Goal: Information Seeking & Learning: Learn about a topic

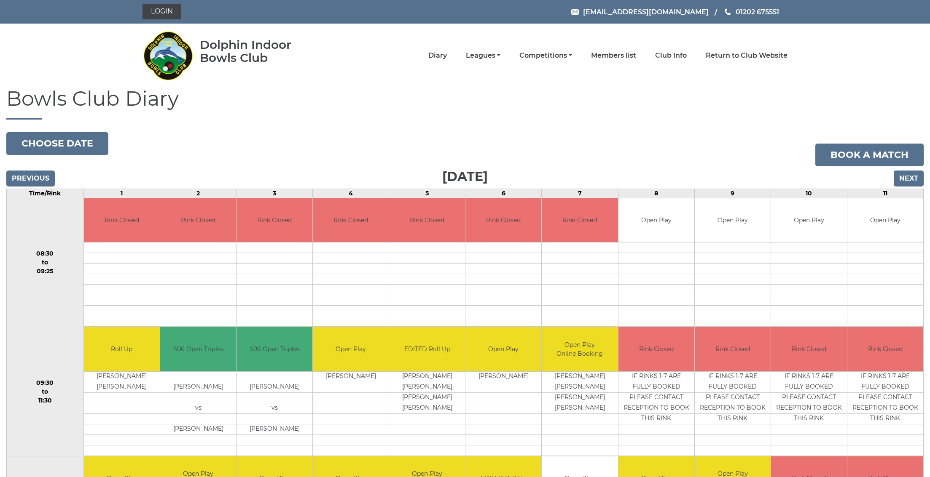
click at [903, 176] on input "Next" at bounding box center [908, 179] width 30 height 16
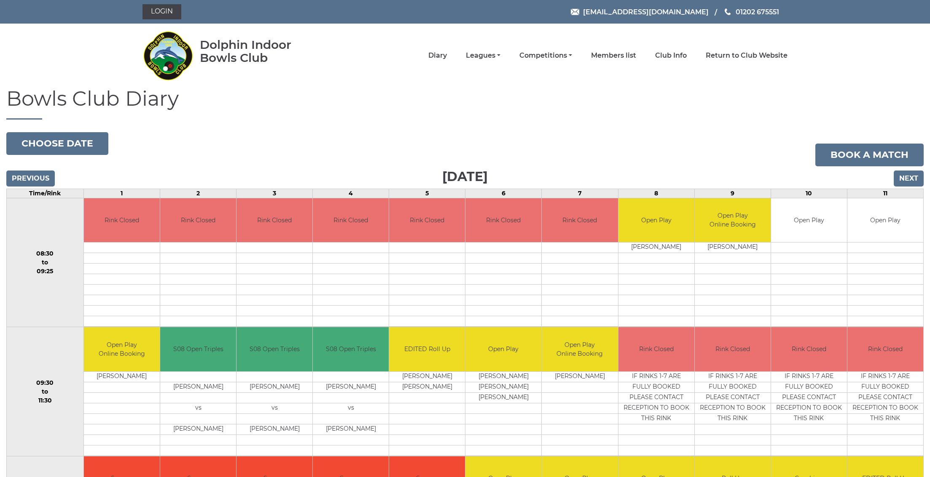
click at [903, 176] on input "Next" at bounding box center [908, 179] width 30 height 16
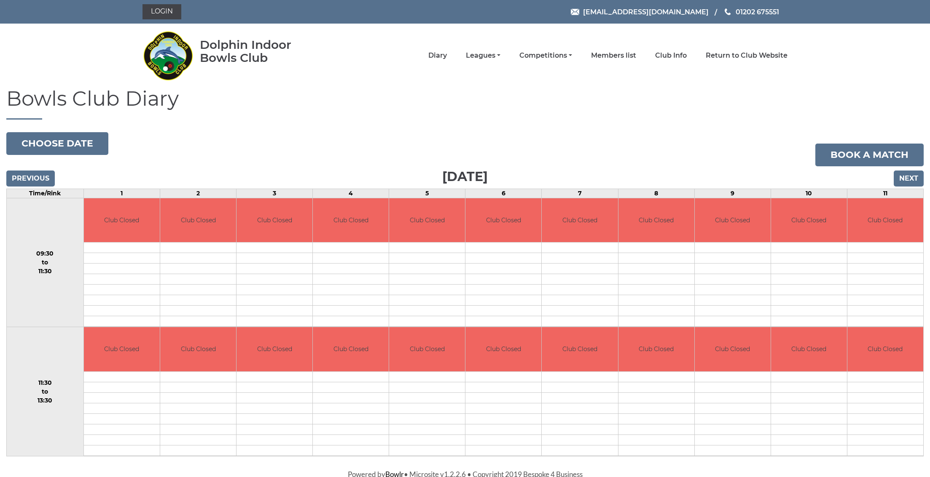
click at [898, 180] on input "Next" at bounding box center [908, 179] width 30 height 16
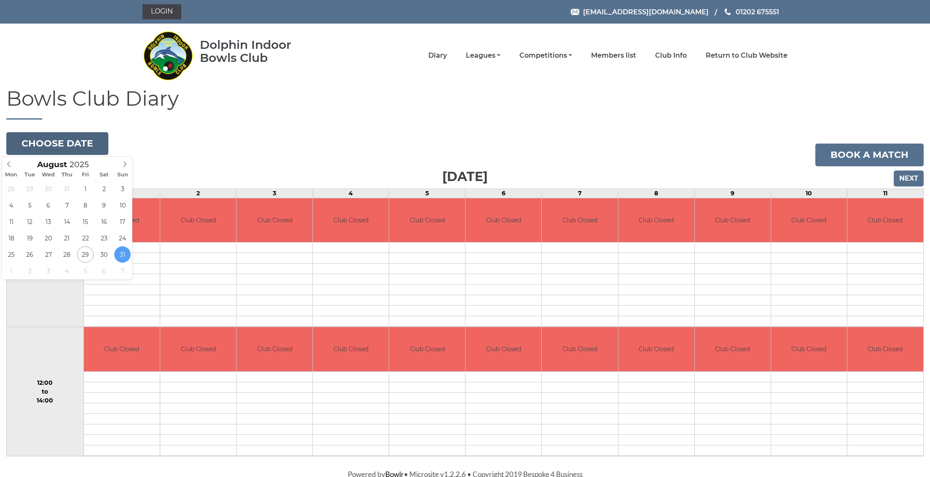
click at [48, 146] on button "Choose date" at bounding box center [57, 143] width 102 height 23
click at [124, 164] on icon at bounding box center [125, 164] width 6 height 6
type input "2025-09-06"
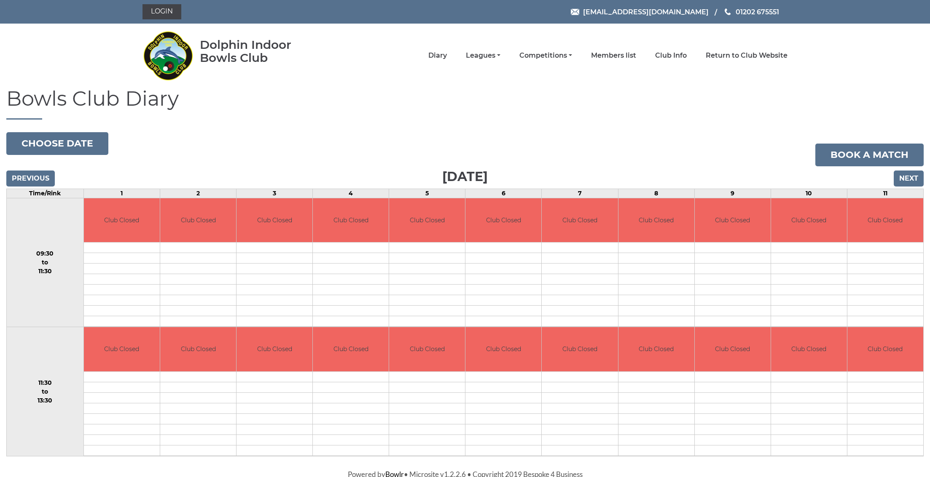
click at [913, 180] on input "Next" at bounding box center [908, 179] width 30 height 16
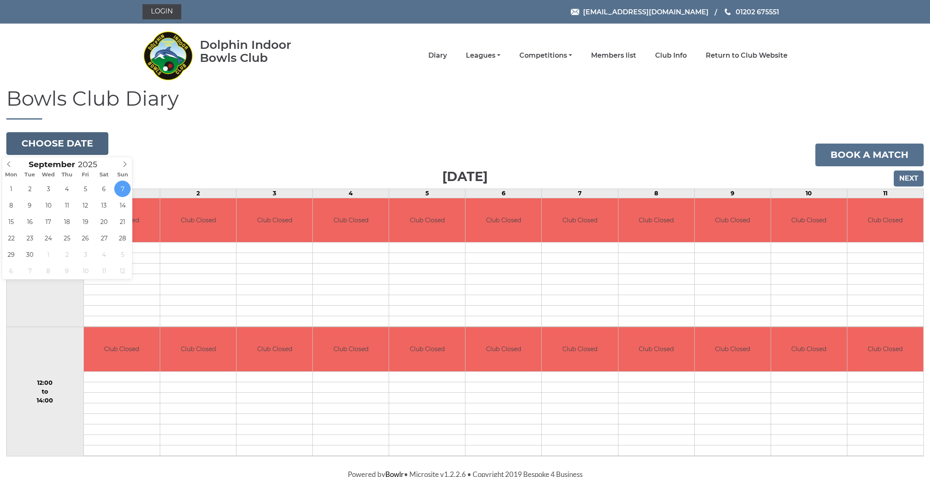
click at [64, 143] on button "Choose date" at bounding box center [57, 143] width 102 height 23
type input "2025-09-13"
click at [85, 147] on button "Choose date" at bounding box center [57, 143] width 102 height 23
type input "[DATE]"
click at [68, 143] on button "Choose date" at bounding box center [57, 143] width 102 height 23
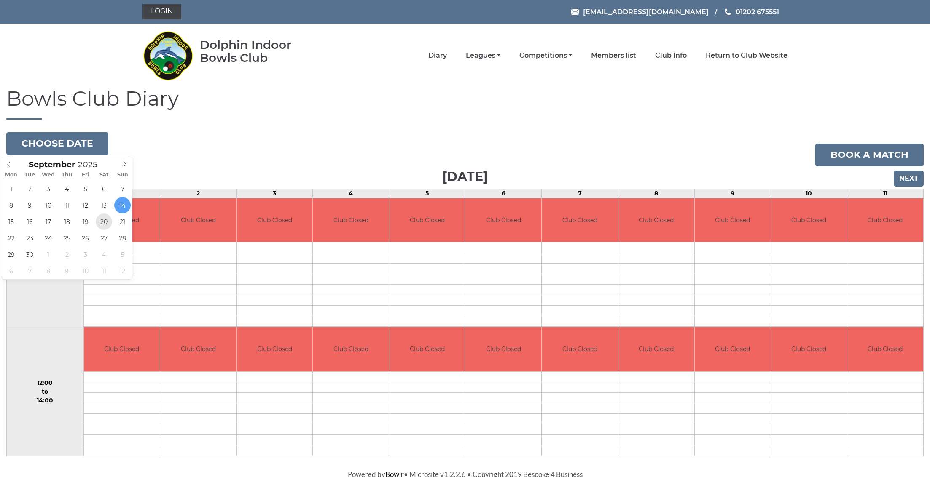
type input "[DATE]"
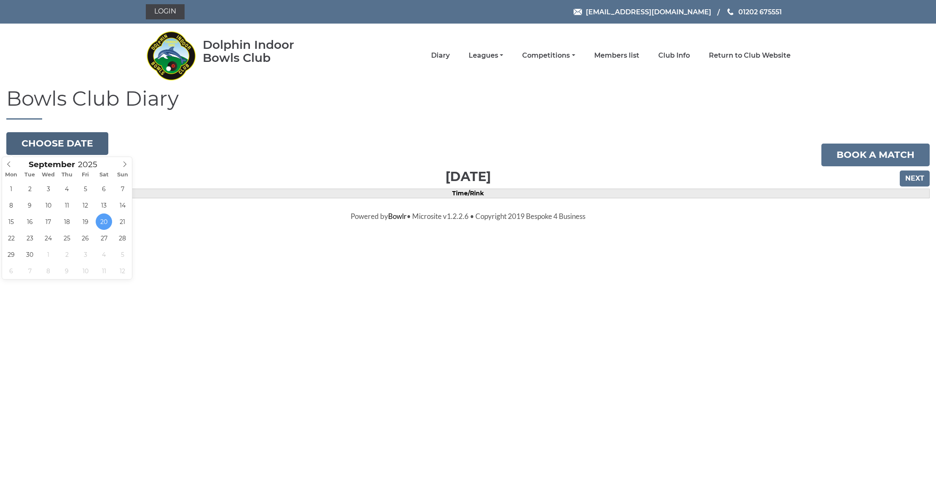
click at [60, 143] on button "Choose date" at bounding box center [57, 143] width 102 height 23
type input "[DATE]"
click at [80, 147] on button "Choose date" at bounding box center [57, 143] width 102 height 23
type input "2025-09-27"
click at [80, 150] on button "Choose date" at bounding box center [57, 143] width 102 height 23
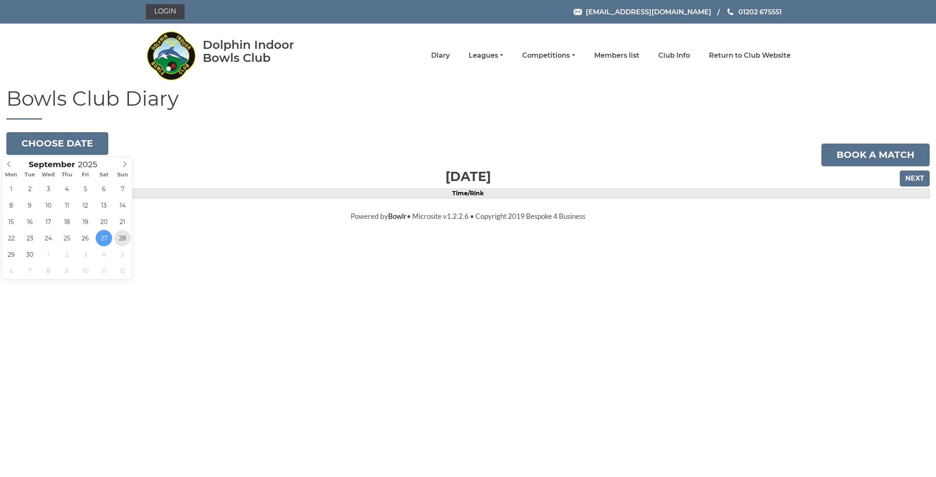
type input "[DATE]"
click at [450, 59] on link "Diary" at bounding box center [440, 56] width 19 height 9
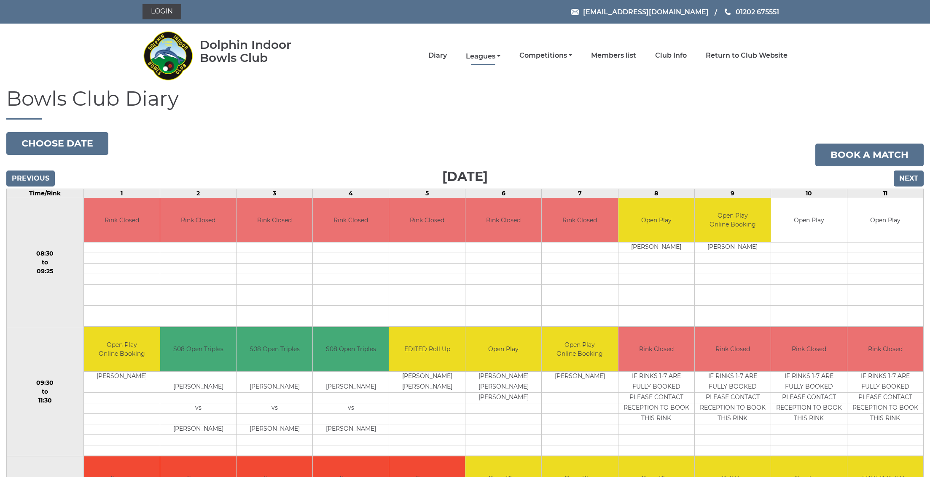
click at [496, 56] on link "Leagues" at bounding box center [483, 56] width 35 height 9
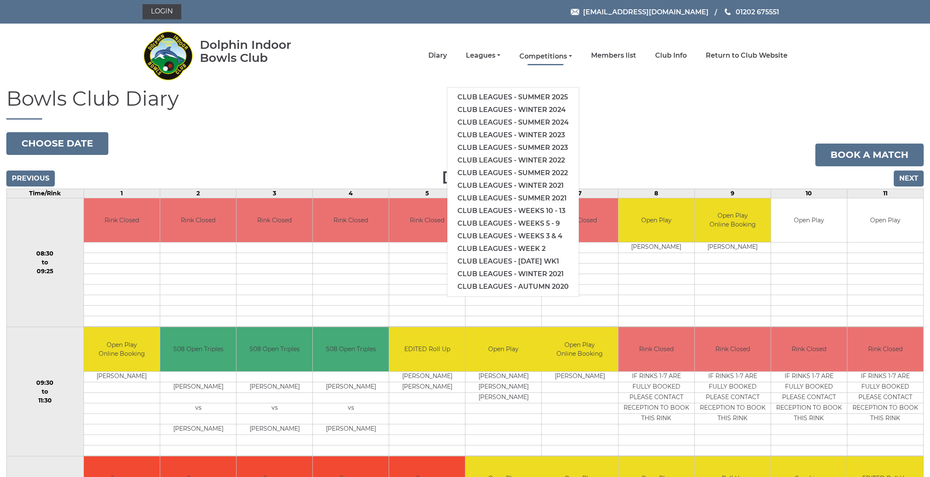
click at [551, 57] on link "Competitions" at bounding box center [545, 56] width 53 height 9
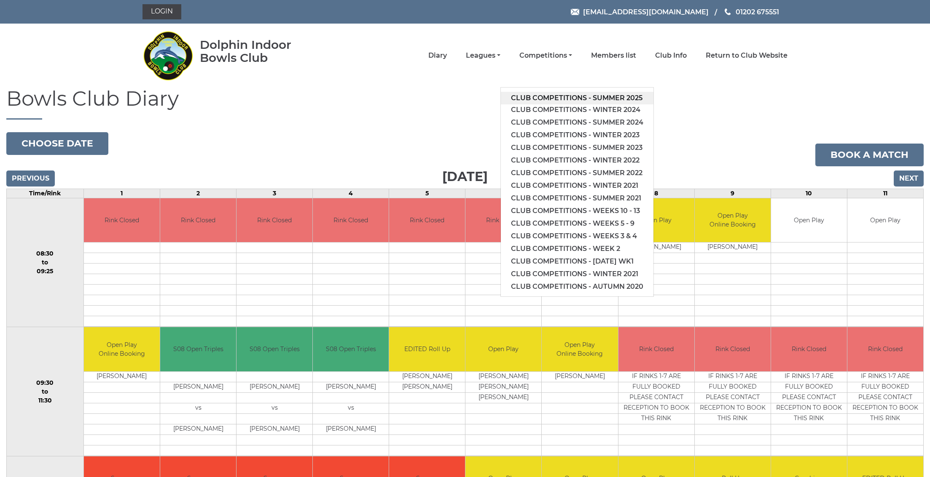
click at [555, 95] on link "Club competitions - Summer 2025" at bounding box center [577, 98] width 153 height 13
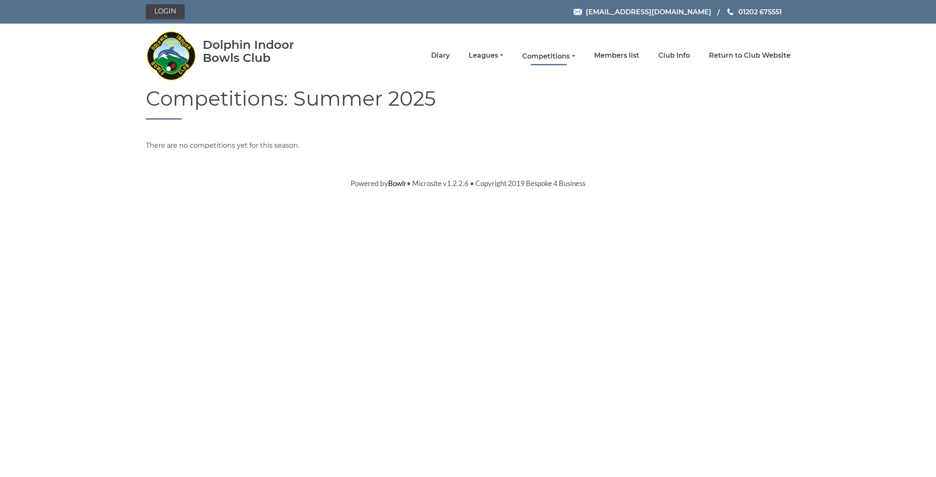
click at [566, 56] on link "Competitions" at bounding box center [548, 56] width 53 height 9
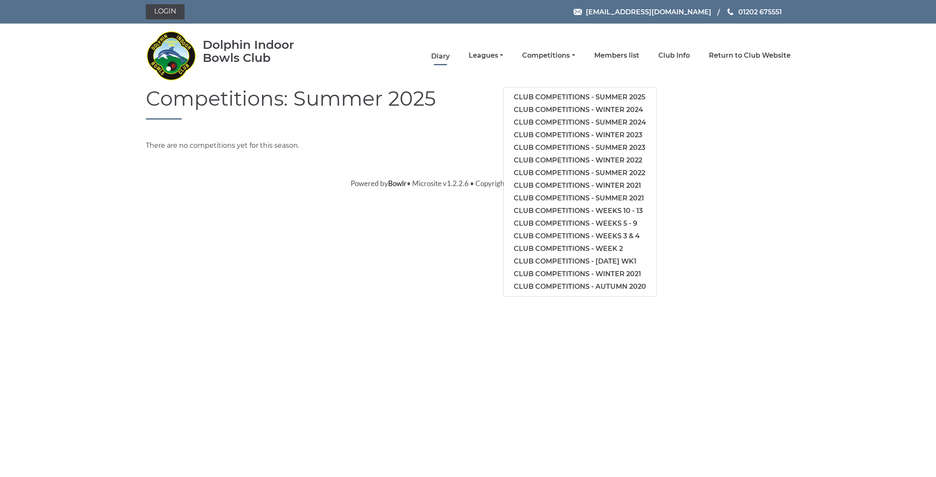
click at [450, 58] on link "Diary" at bounding box center [440, 56] width 19 height 9
